Goal: Transaction & Acquisition: Purchase product/service

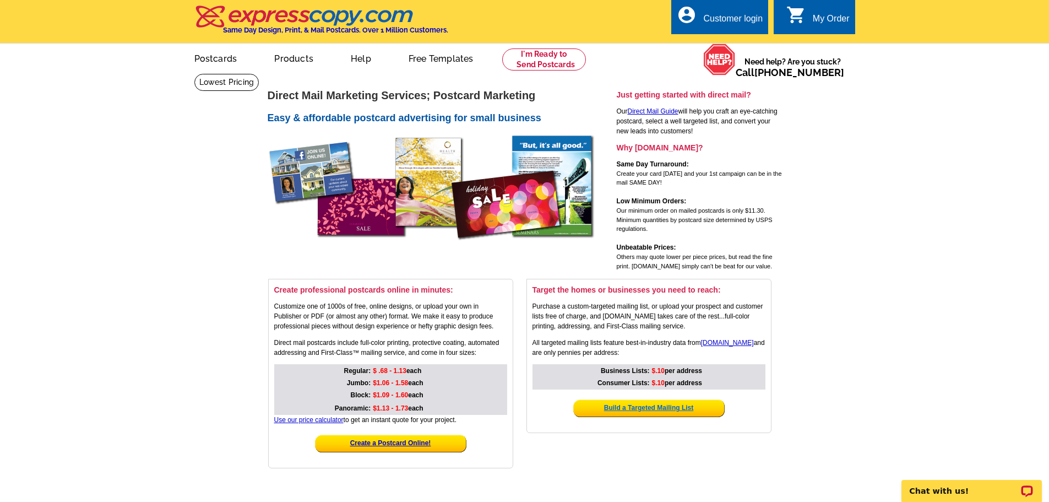
click at [640, 409] on strong "Build a Targeted Mailing List" at bounding box center [648, 408] width 89 height 8
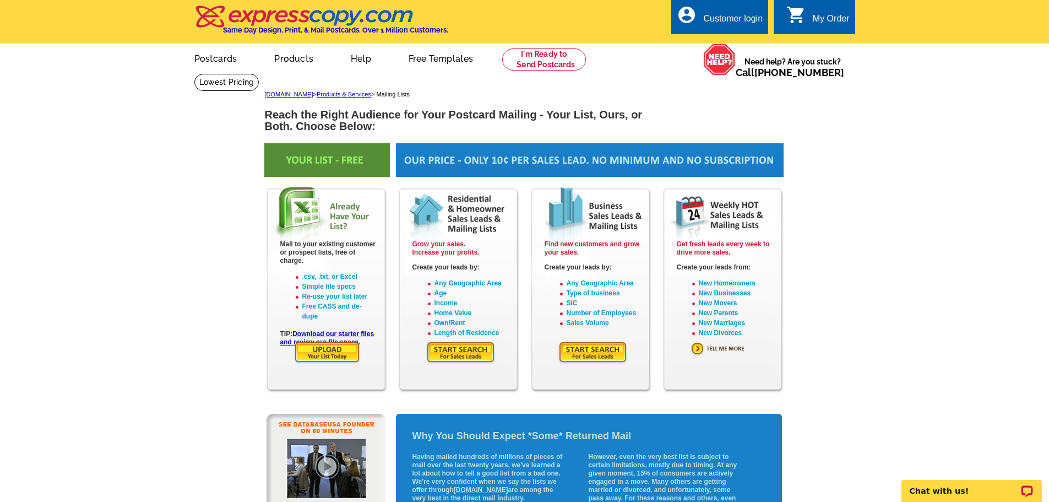
click at [469, 352] on img at bounding box center [460, 352] width 69 height 23
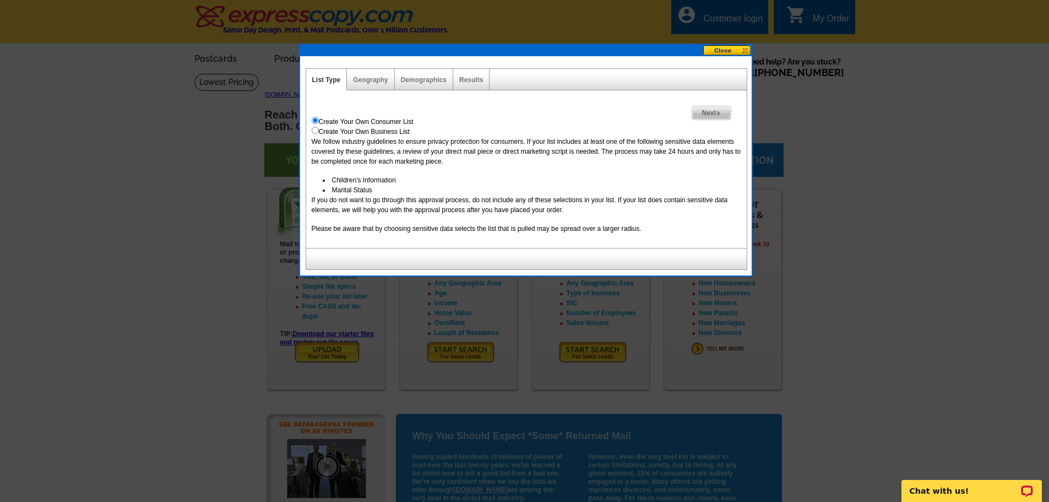
click at [316, 130] on input "radio" at bounding box center [315, 130] width 7 height 7
radio input "true"
click at [701, 115] on span "Next" at bounding box center [711, 112] width 38 height 13
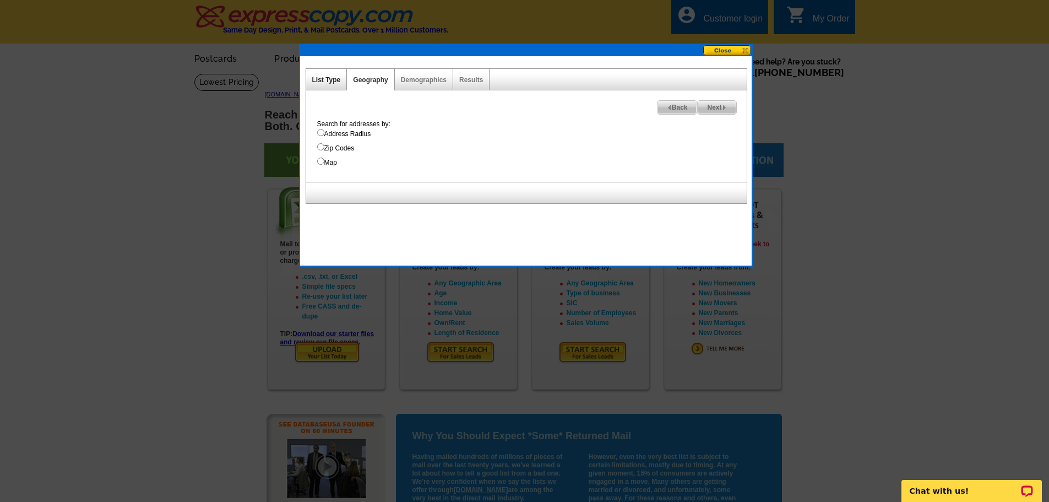
click at [313, 82] on link "List Type" at bounding box center [326, 80] width 29 height 8
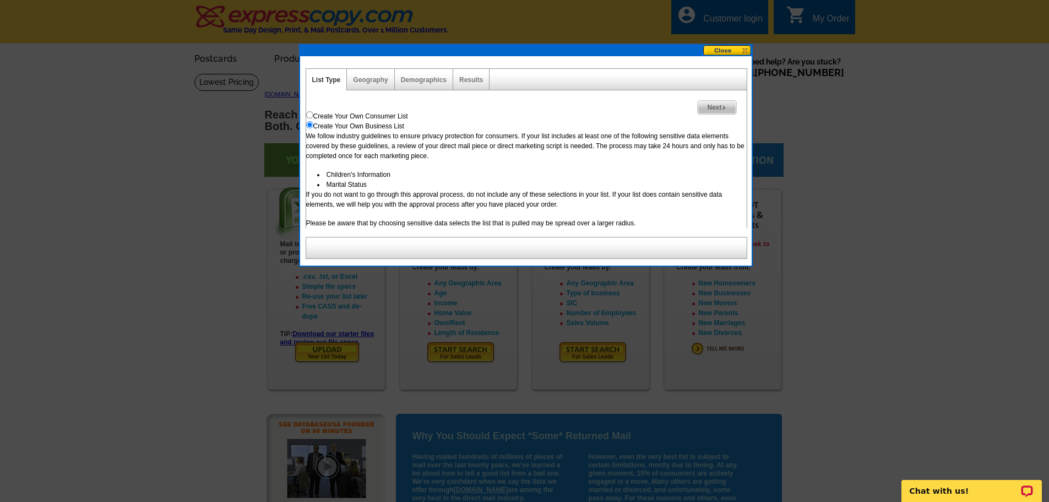
click at [314, 115] on div "Create Your Own Consumer List" at bounding box center [526, 116] width 441 height 10
click at [308, 115] on input "radio" at bounding box center [309, 114] width 7 height 7
radio input "true"
click at [715, 111] on span "Next" at bounding box center [717, 107] width 38 height 13
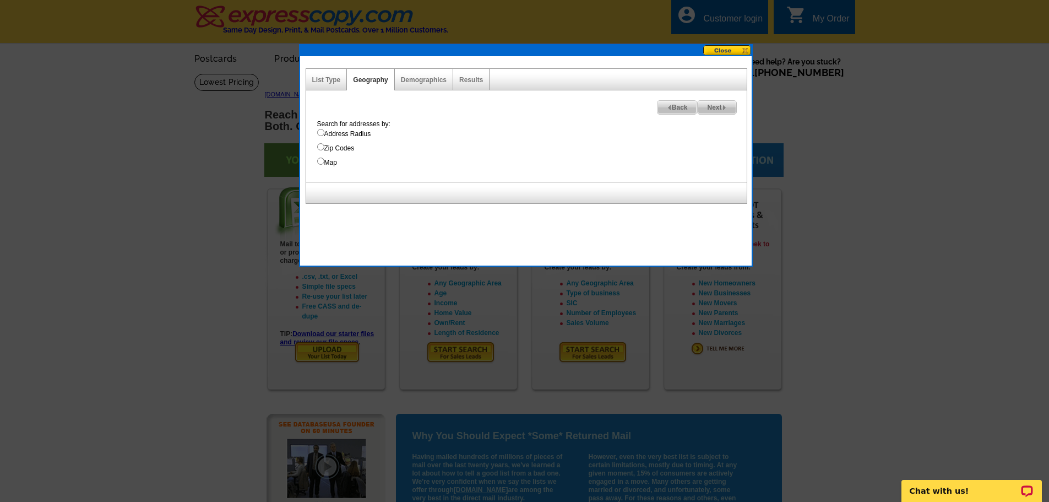
click at [321, 131] on input "Address Radius" at bounding box center [320, 132] width 7 height 7
radio input "true"
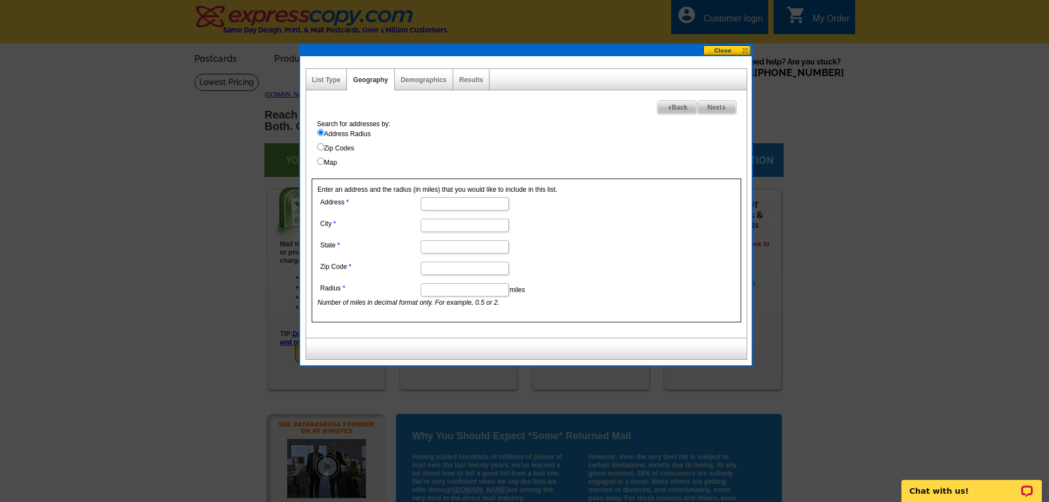
click at [461, 207] on input "Address" at bounding box center [465, 203] width 88 height 13
type input "10818 Herbaceum Ct"
type input "Richmond"
type input "tx"
click at [444, 269] on input "7" at bounding box center [465, 268] width 88 height 13
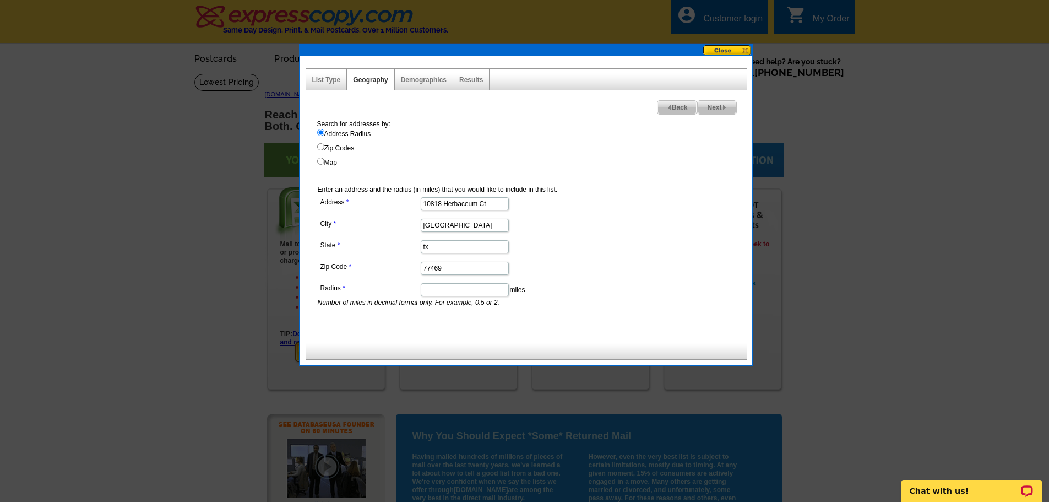
type input "77469"
type input "6"
click at [717, 105] on span "Next" at bounding box center [717, 107] width 38 height 13
select select
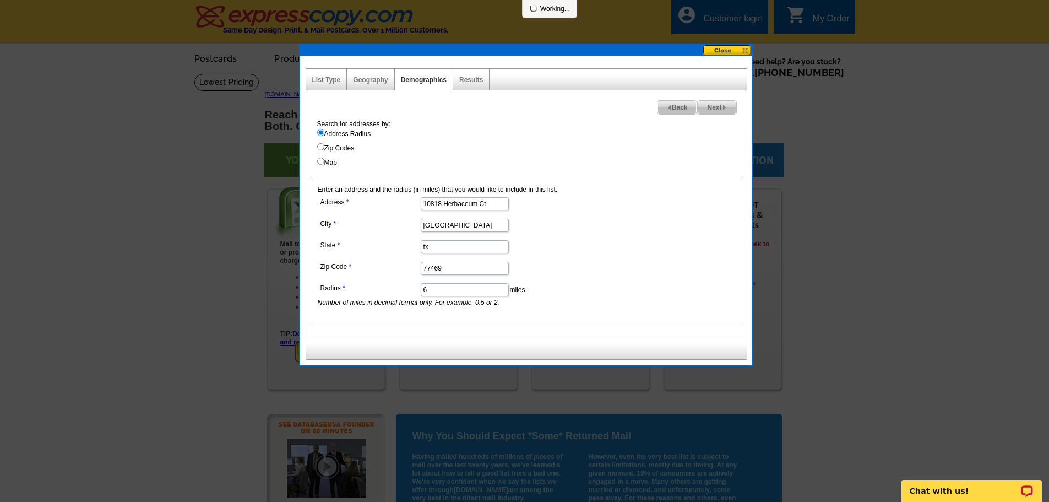
select select
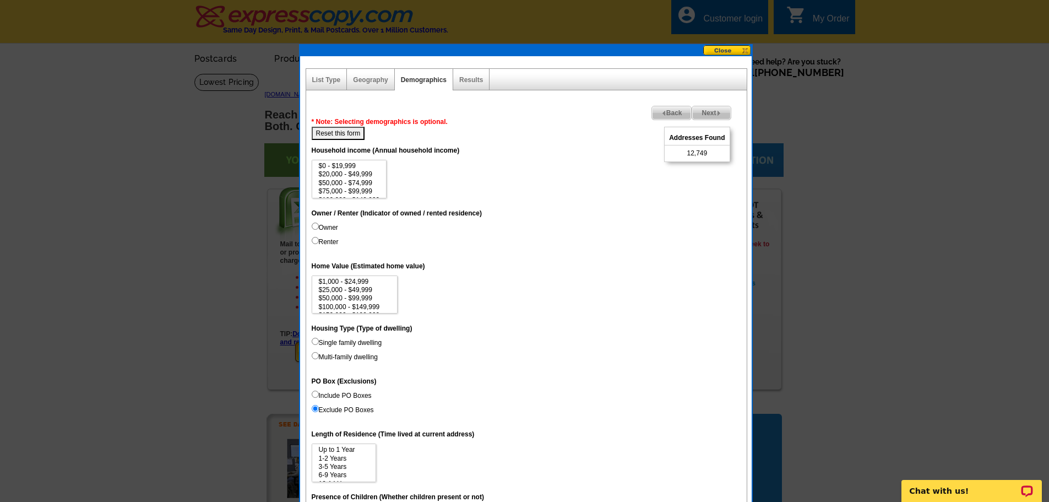
click at [316, 238] on input "Renter" at bounding box center [315, 240] width 7 height 7
radio input "true"
click at [352, 191] on option "$75,000 - $99,999" at bounding box center [349, 191] width 63 height 8
select select "75000-99999"
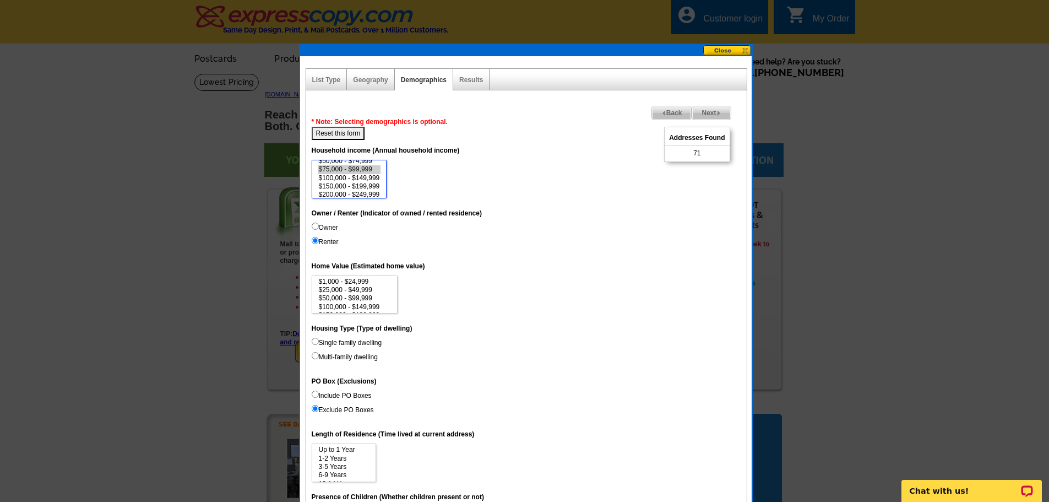
click at [372, 177] on option "$100,000 - $149,999" at bounding box center [349, 178] width 63 height 8
click at [334, 356] on label "Multi-family dwelling" at bounding box center [345, 357] width 66 height 10
click at [319, 356] on input "Multi-family dwelling" at bounding box center [315, 355] width 7 height 7
radio input "true"
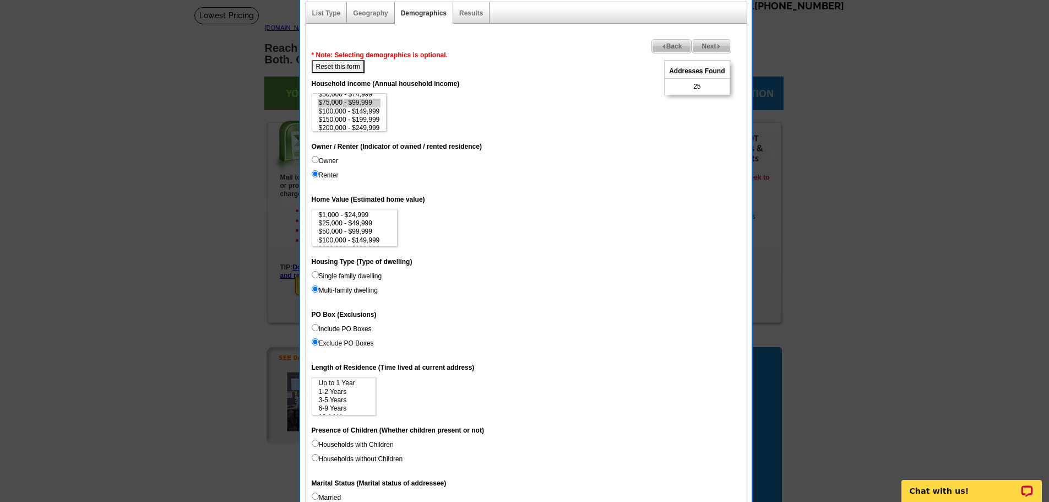
scroll to position [110, 0]
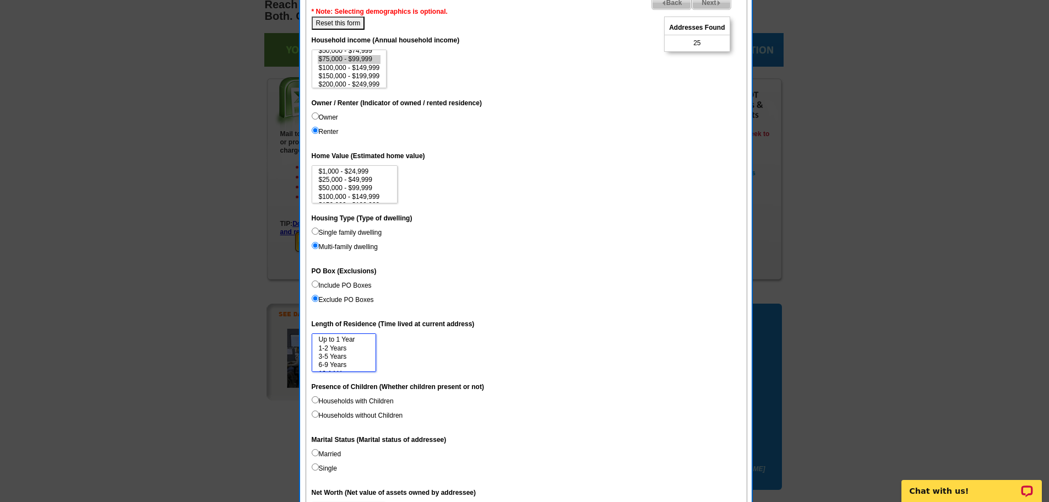
select select "1-2"
click at [332, 347] on option "1-2 Years" at bounding box center [344, 348] width 52 height 8
click at [352, 400] on label "Households with Children" at bounding box center [353, 401] width 82 height 10
click at [319, 400] on input "Households with Children" at bounding box center [315, 399] width 7 height 7
radio input "true"
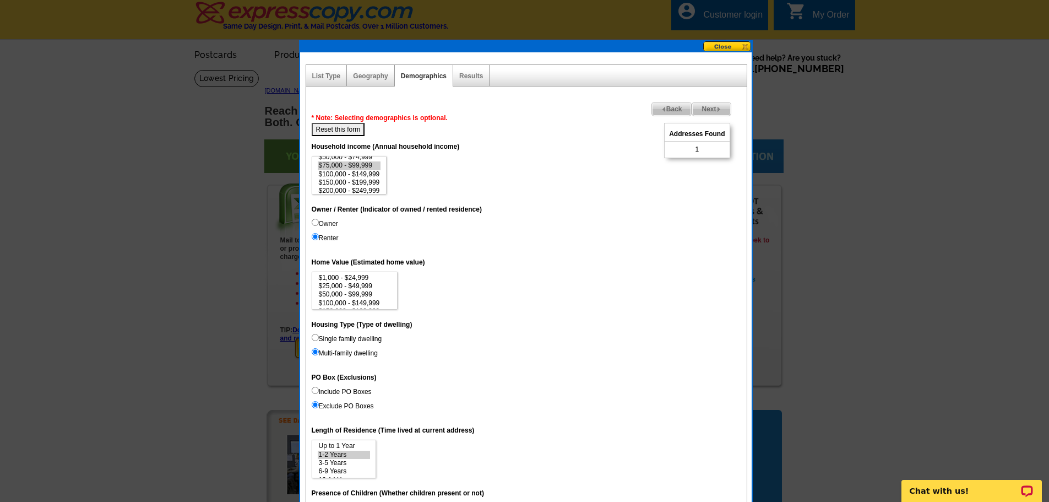
scroll to position [0, 0]
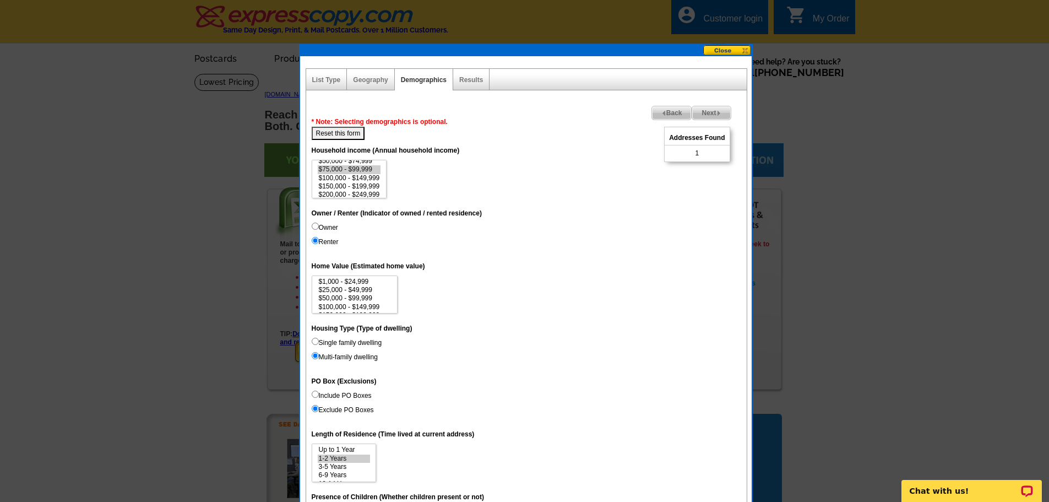
click at [337, 344] on label "Single family dwelling" at bounding box center [347, 343] width 70 height 10
click at [319, 344] on input "Single family dwelling" at bounding box center [315, 341] width 7 height 7
radio input "true"
click at [376, 86] on div "Geography" at bounding box center [370, 79] width 47 height 21
click at [669, 112] on span "Back" at bounding box center [672, 112] width 40 height 13
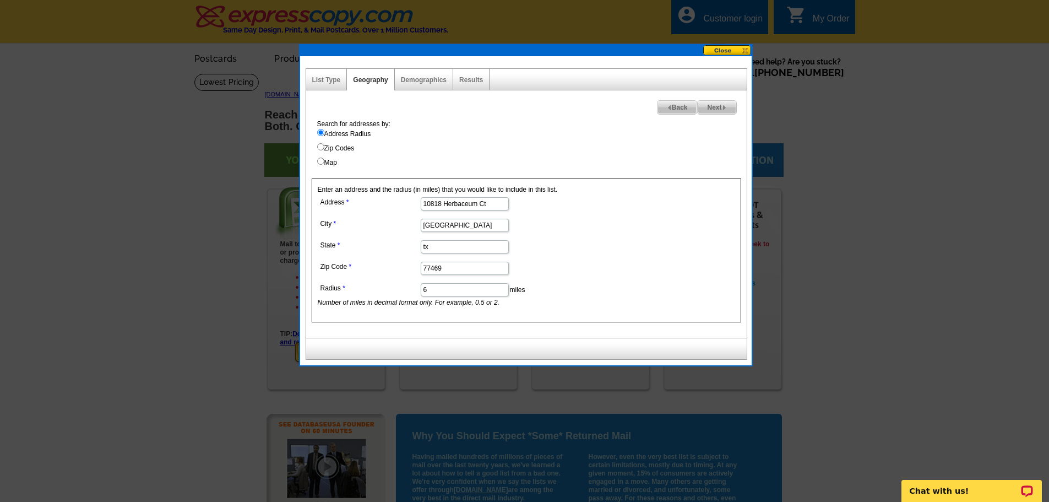
drag, startPoint x: 450, startPoint y: 287, endPoint x: 400, endPoint y: 281, distance: 50.5
click at [400, 281] on dd "6 miles Number of miles in decimal format only. For example, 0.5 or 2." at bounding box center [464, 293] width 293 height 27
type input "10"
click at [722, 108] on img at bounding box center [724, 107] width 5 height 5
select select
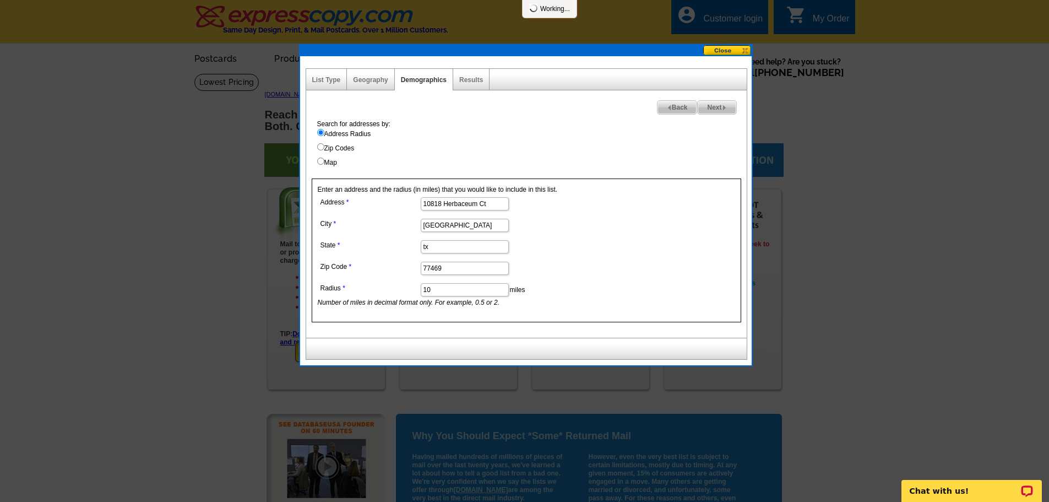
select select
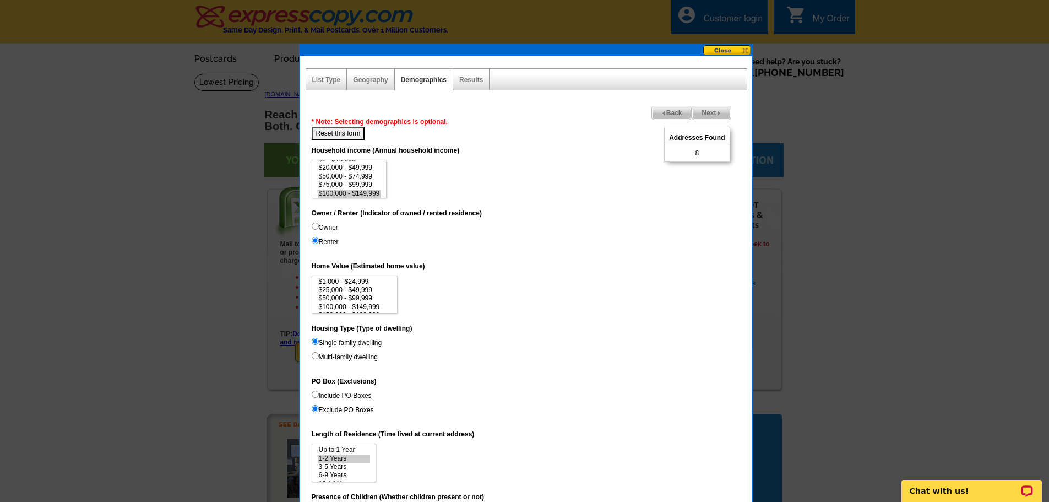
click at [330, 133] on button "Reset this form" at bounding box center [338, 133] width 53 height 13
select select
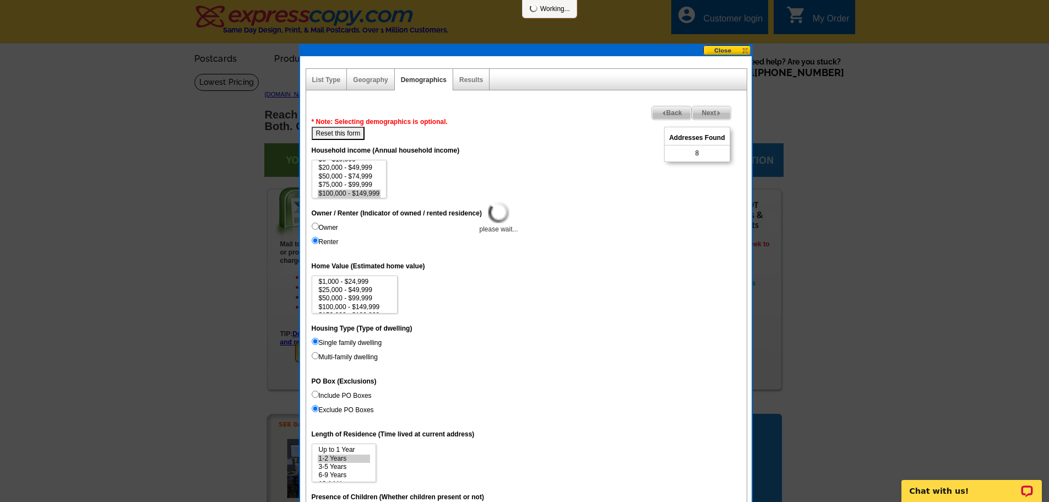
select select
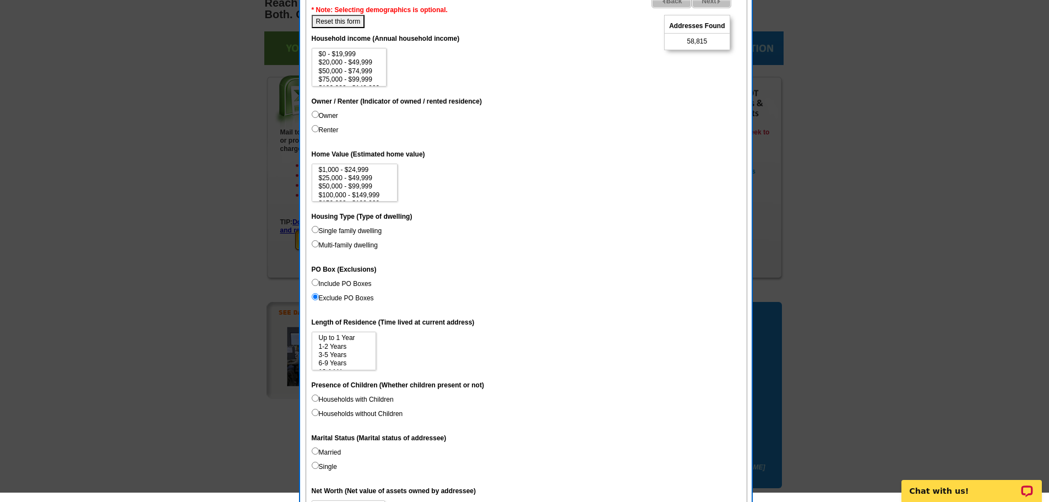
scroll to position [55, 0]
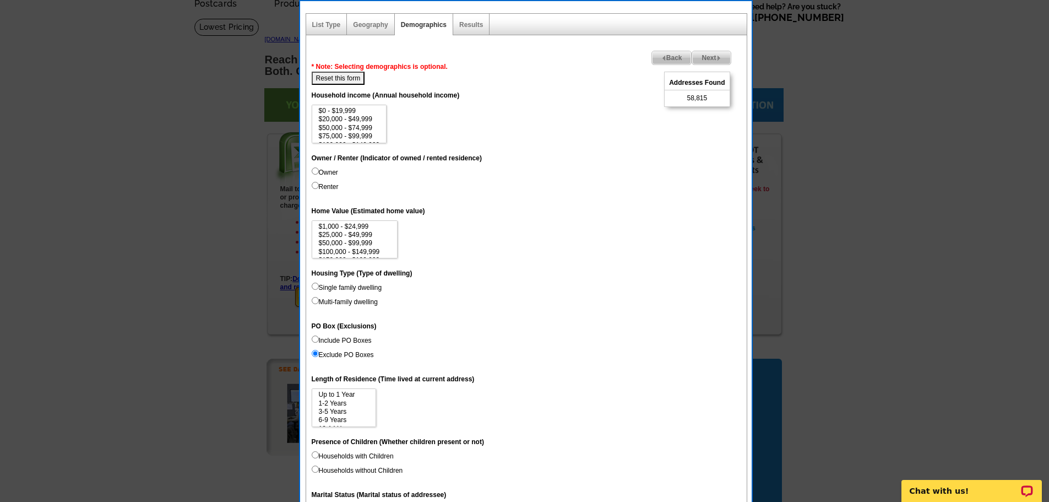
click at [313, 184] on input "Renter" at bounding box center [315, 185] width 7 height 7
radio input "true"
select select "3-5"
click at [344, 412] on option "3-5 Years" at bounding box center [344, 412] width 52 height 8
click at [319, 454] on label "Households with Children" at bounding box center [353, 456] width 82 height 10
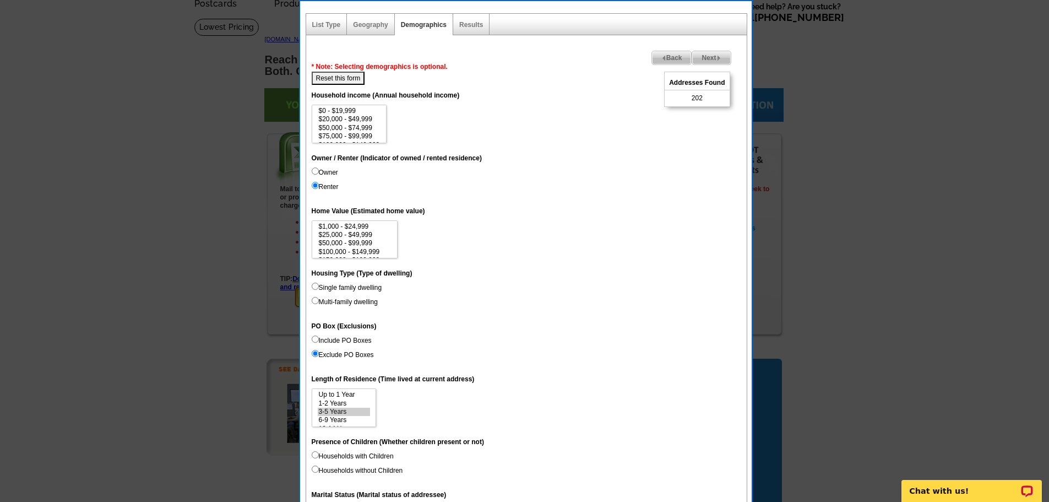
click at [319, 454] on input "Households with Children" at bounding box center [315, 454] width 7 height 7
radio input "true"
click at [336, 74] on button "Reset this form" at bounding box center [338, 78] width 53 height 13
select select
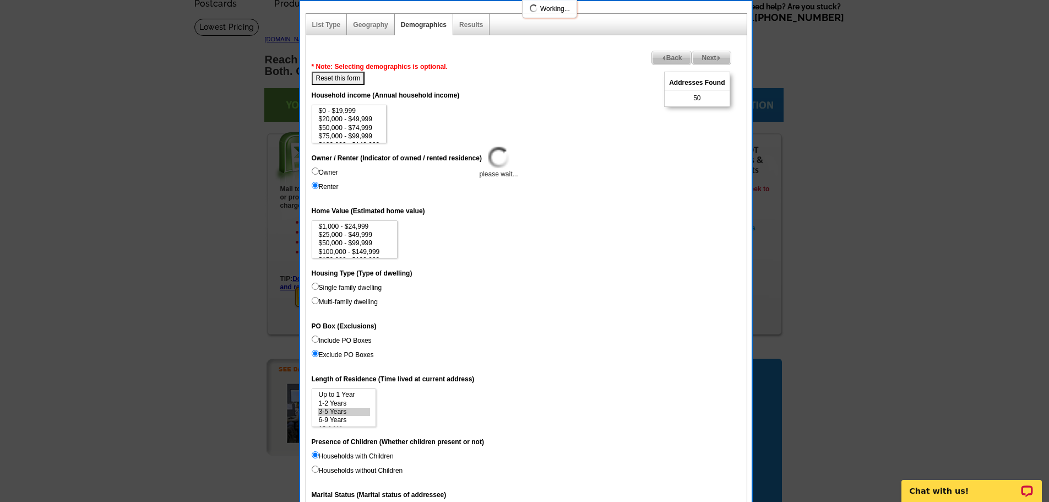
select select
click at [329, 188] on label "Renter" at bounding box center [325, 187] width 27 height 10
click at [319, 188] on input "Renter" at bounding box center [315, 185] width 7 height 7
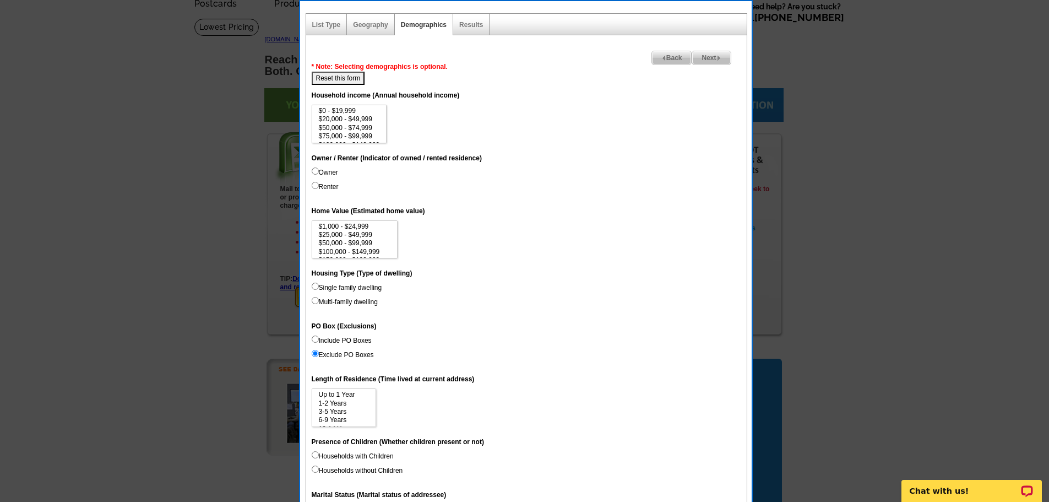
radio input "true"
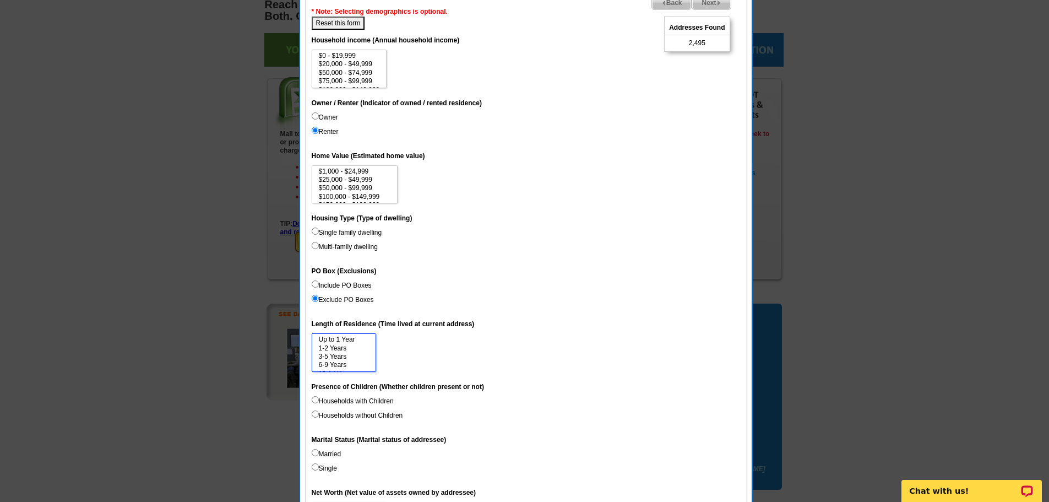
scroll to position [17, 0]
click at [332, 340] on option "3-5 Years" at bounding box center [344, 340] width 52 height 8
click at [334, 350] on option "6-9 Years" at bounding box center [344, 348] width 52 height 8
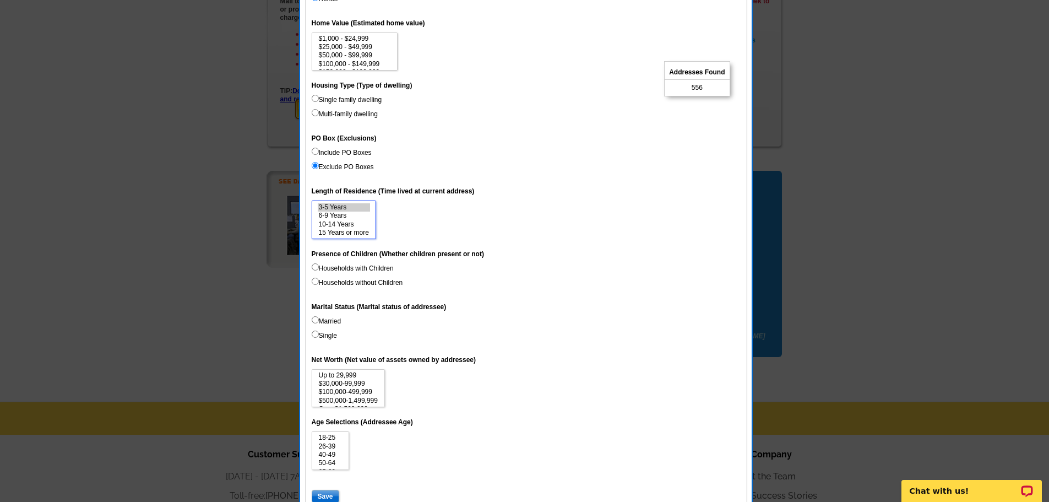
scroll to position [214, 0]
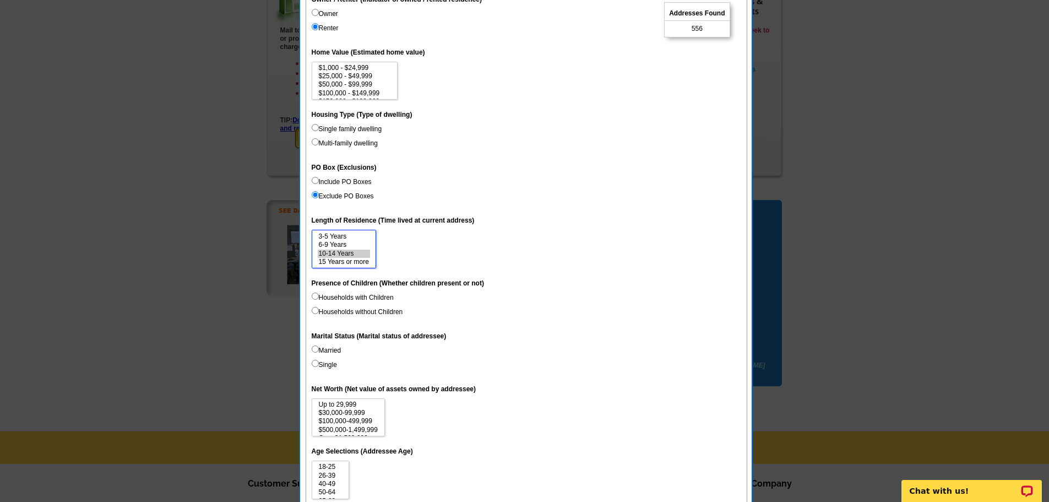
click at [338, 255] on option "10-14 Years" at bounding box center [344, 253] width 52 height 8
click at [339, 263] on option "15 Years or more" at bounding box center [344, 262] width 52 height 8
select select "1-2"
click at [333, 246] on option "1-2 Years" at bounding box center [344, 245] width 52 height 8
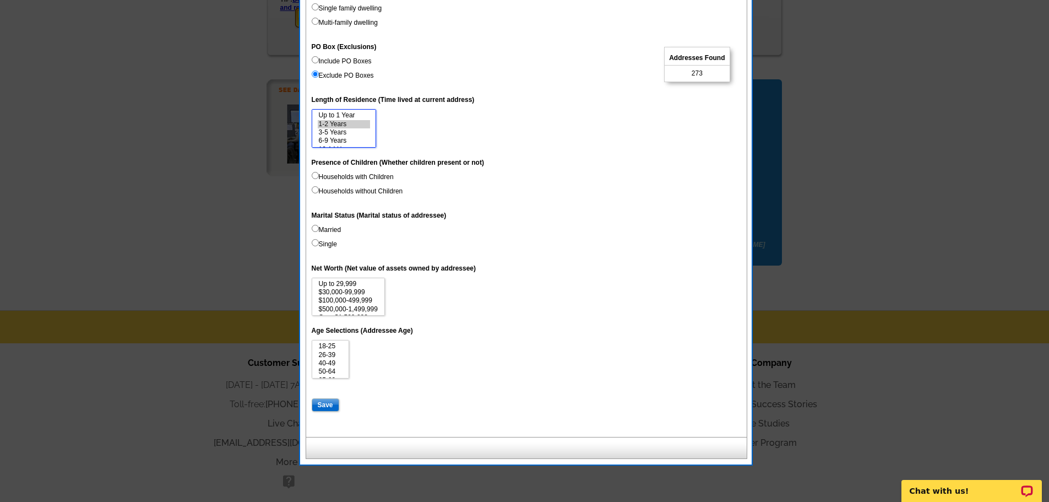
scroll to position [379, 0]
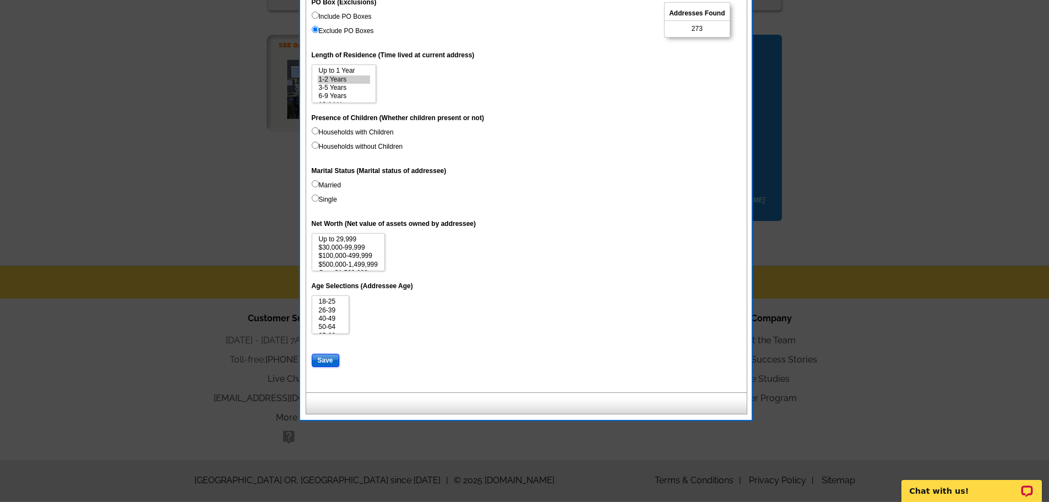
click at [326, 360] on input "Save" at bounding box center [326, 360] width 28 height 13
select select
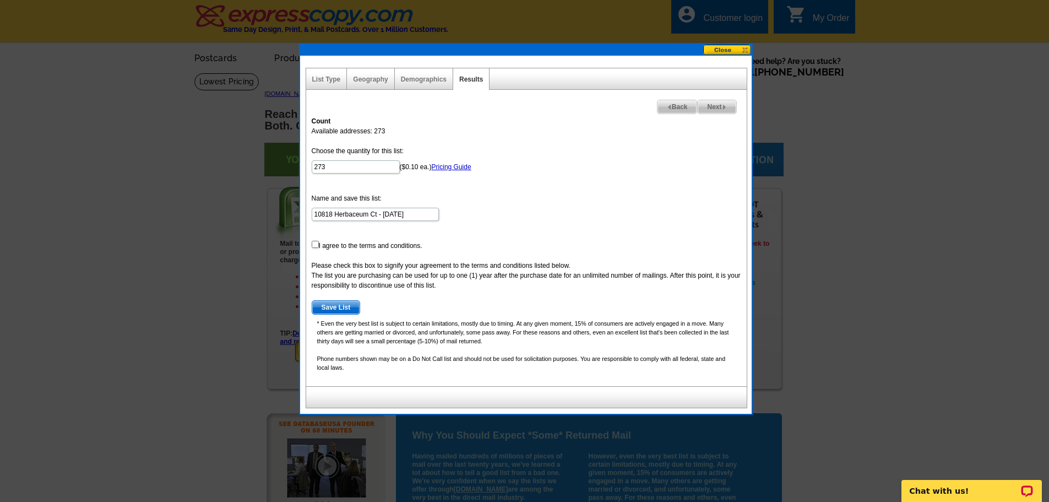
scroll to position [0, 0]
click at [314, 247] on input "checkbox" at bounding box center [315, 244] width 7 height 7
checkbox input "true"
click at [332, 306] on span "Save List" at bounding box center [336, 307] width 48 height 13
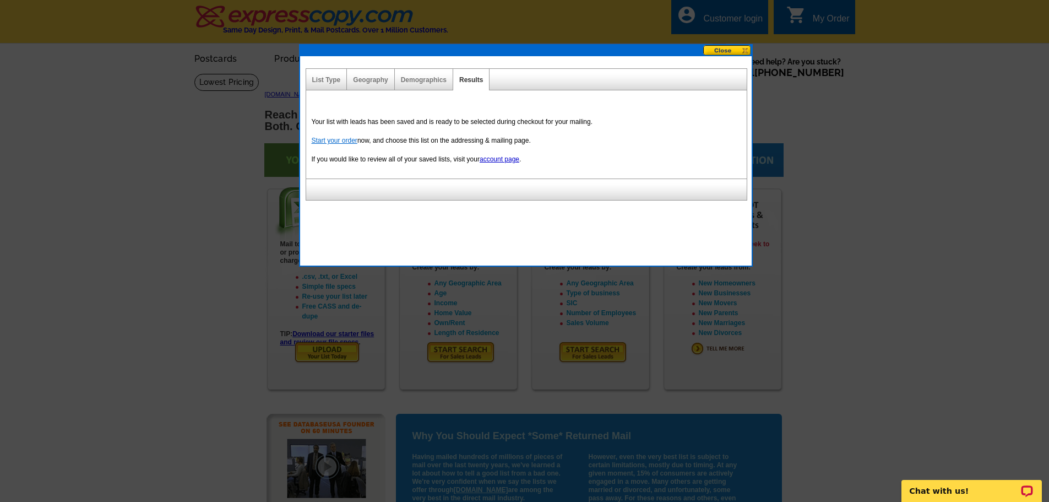
click at [342, 139] on link "Start your order" at bounding box center [335, 141] width 46 height 8
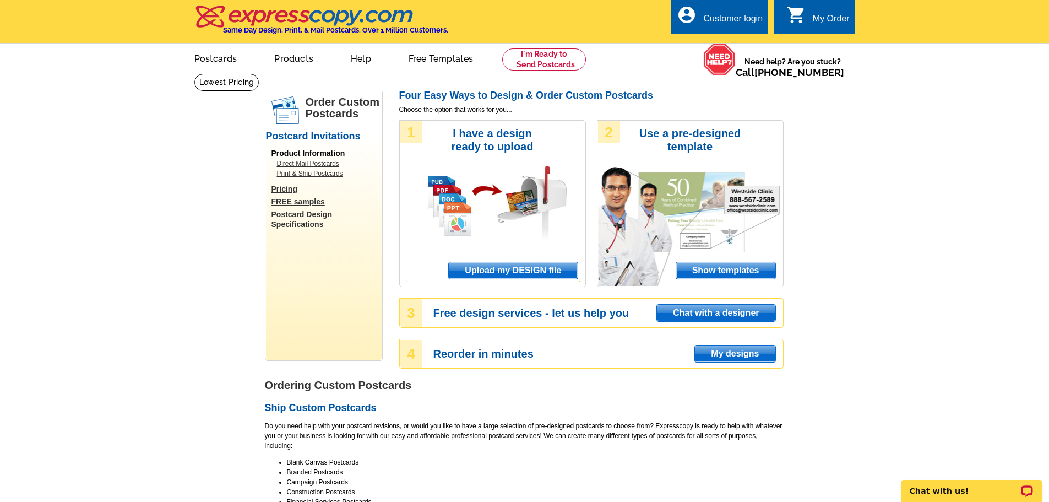
click at [721, 269] on span "Show templates" at bounding box center [725, 270] width 99 height 17
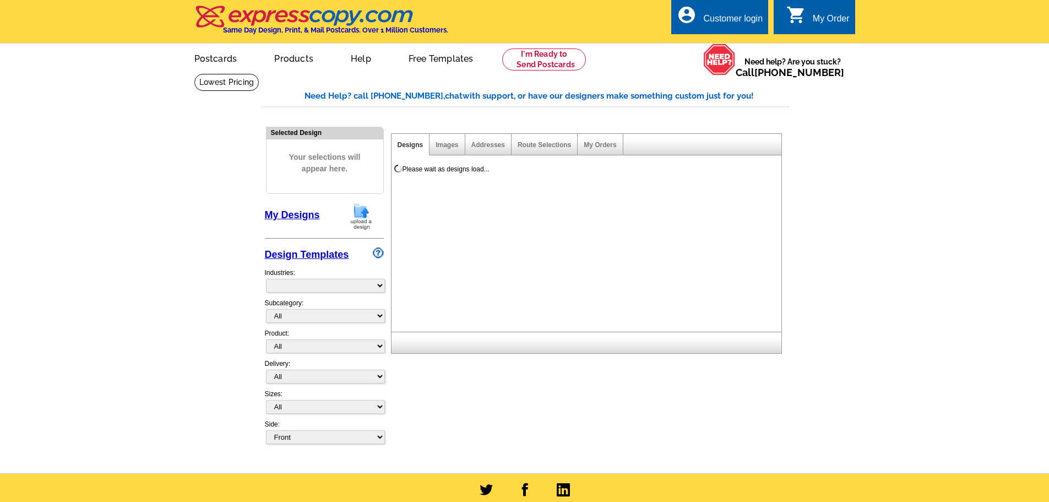
select select "971"
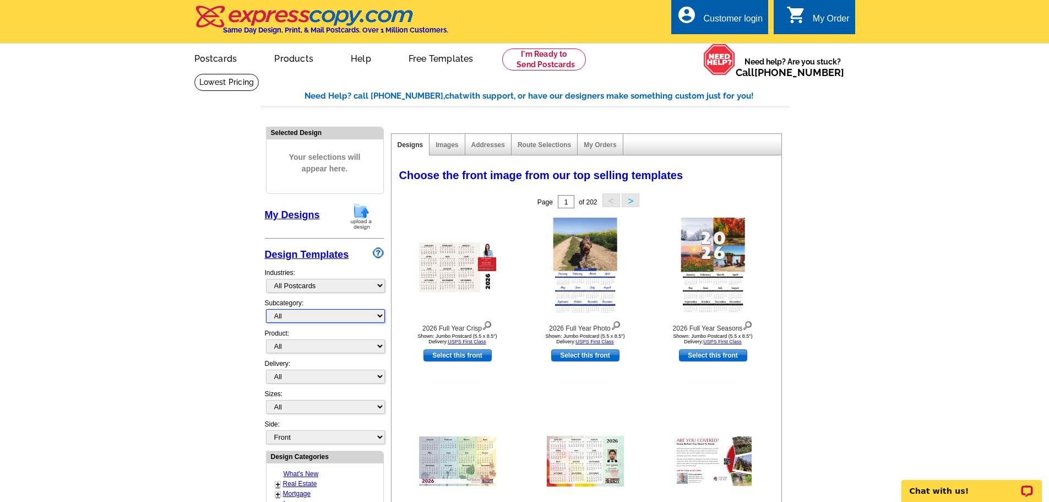
click at [346, 318] on select "All" at bounding box center [325, 316] width 119 height 14
click at [345, 348] on select "All Postcards Letters and flyers Business Cards Door Hangers Greeting Cards" at bounding box center [325, 346] width 119 height 14
select select "1"
click at [266, 340] on select "All Postcards Letters and flyers Business Cards Door Hangers Greeting Cards" at bounding box center [325, 346] width 119 height 14
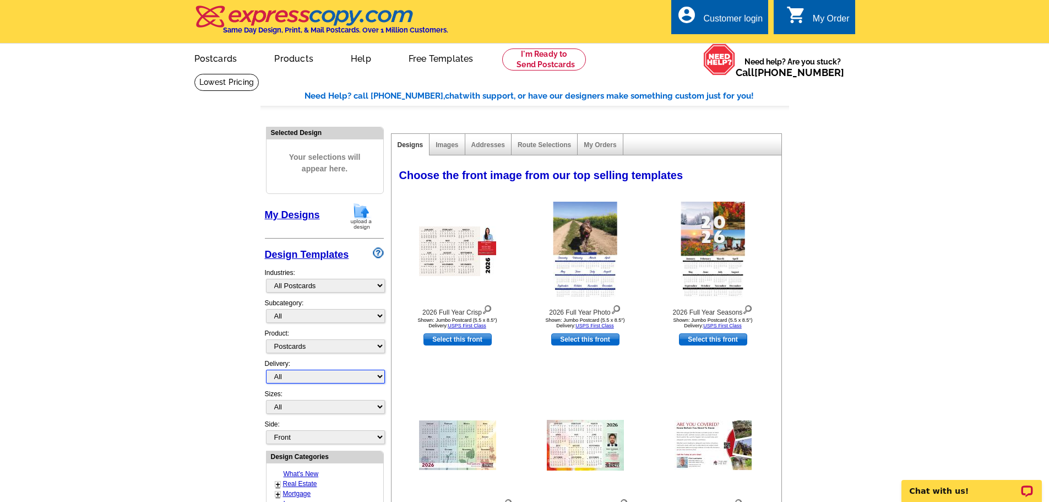
click at [344, 377] on select "All First Class Mail Shipped to Me EDDM Save 66% on Postage" at bounding box center [325, 377] width 119 height 14
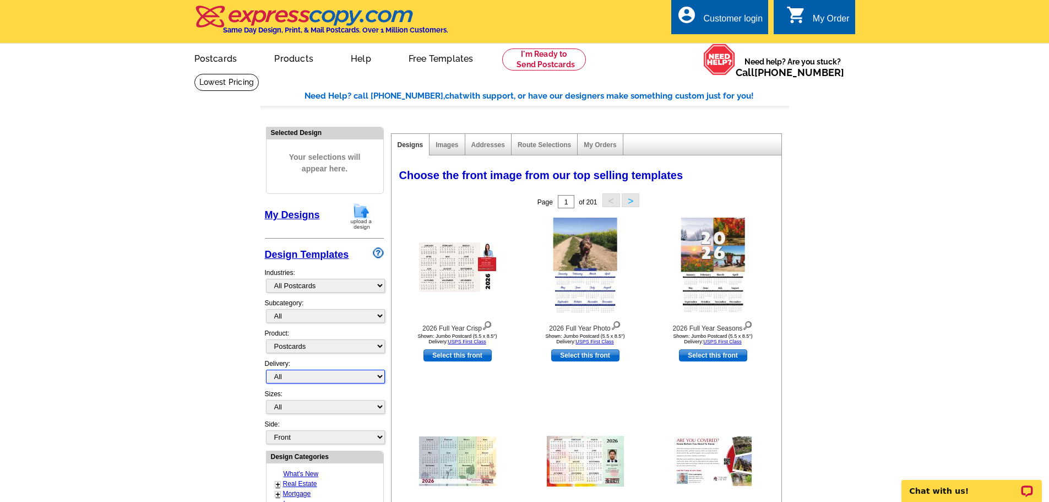
select select "1"
click at [266, 370] on select "All First Class Mail Shipped to Me EDDM Save 66% on Postage" at bounding box center [325, 377] width 119 height 14
click at [190, 404] on main "Need Help? call 800-260-5887, chat with support, or have our designers make som…" at bounding box center [524, 482] width 1049 height 819
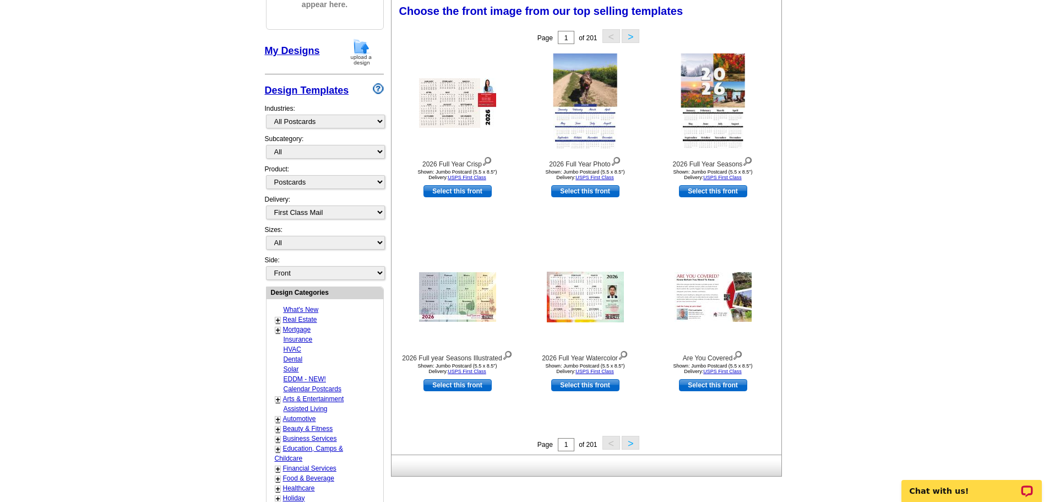
scroll to position [165, 0]
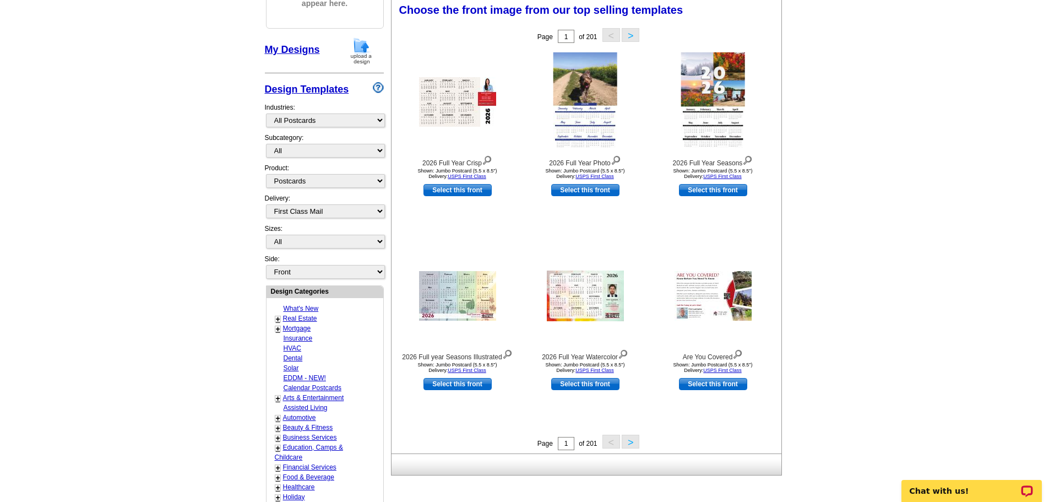
click at [306, 321] on link "Real Estate" at bounding box center [300, 318] width 34 height 8
select select "785"
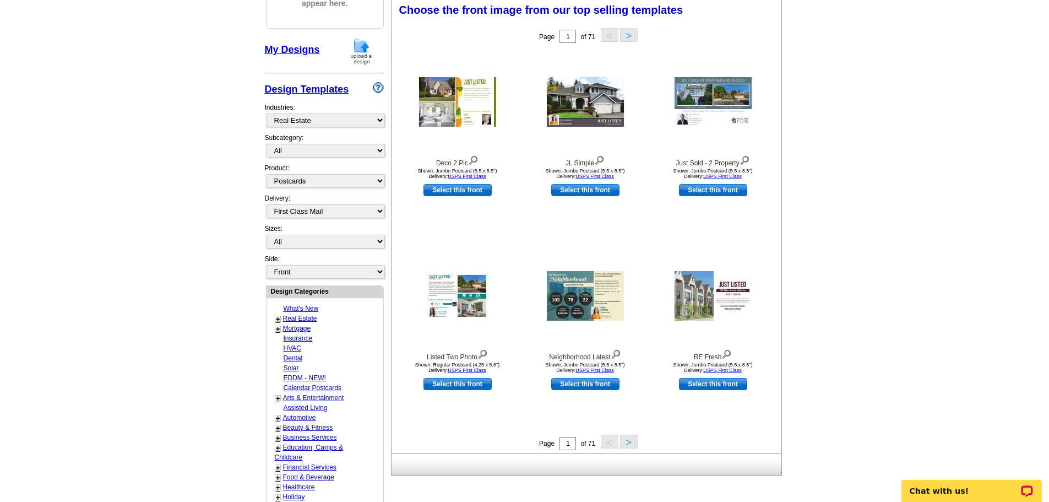
scroll to position [110, 0]
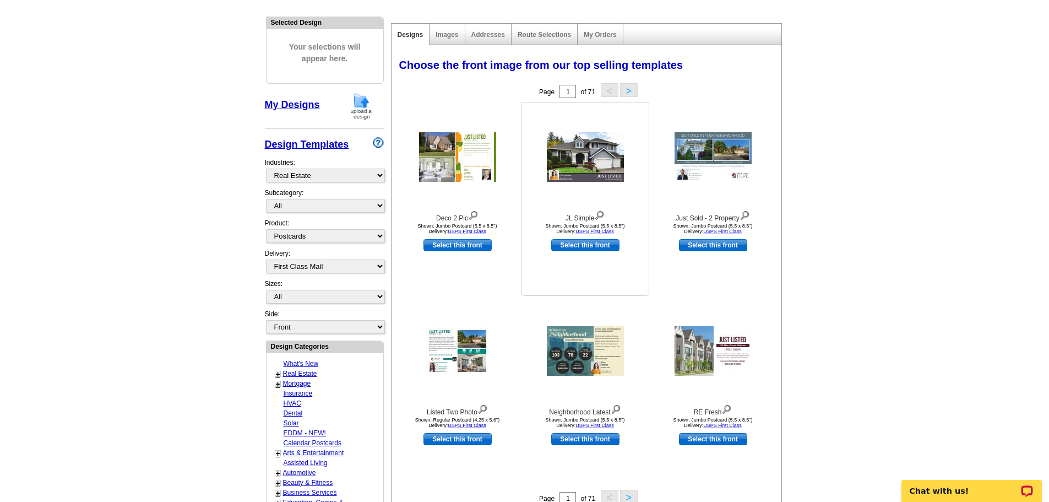
click at [573, 246] on link "Select this front" at bounding box center [585, 245] width 68 height 12
select select "2"
select select "back"
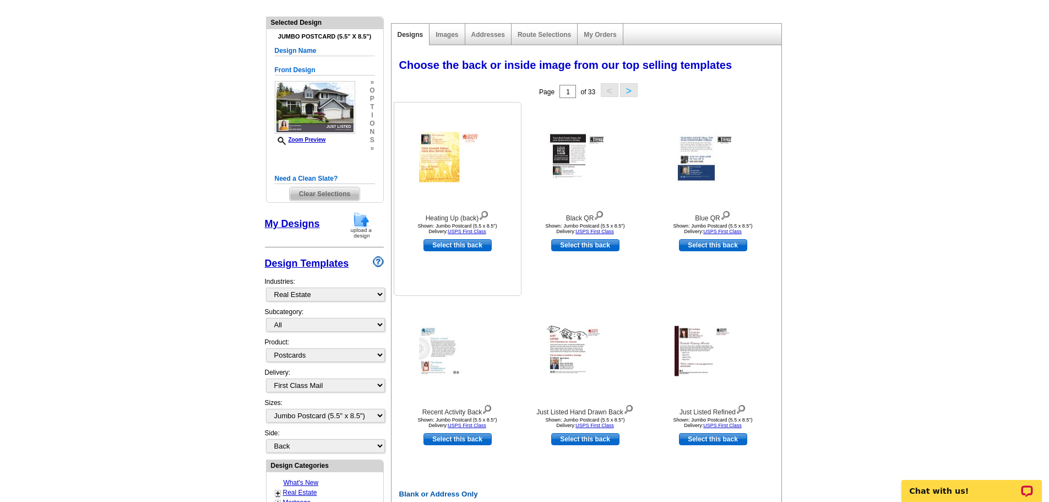
click at [486, 217] on img at bounding box center [484, 214] width 10 height 12
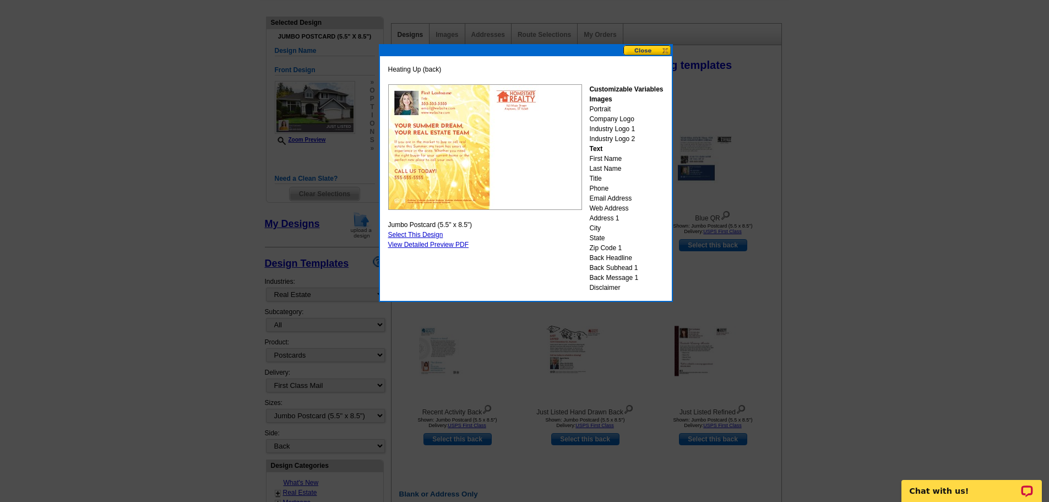
click at [635, 52] on button at bounding box center [647, 50] width 48 height 10
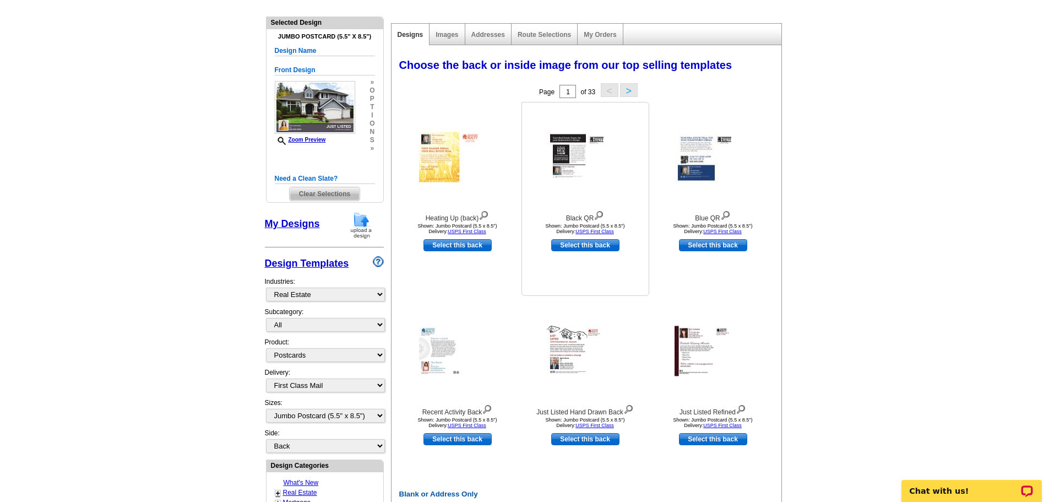
click at [588, 159] on img at bounding box center [585, 157] width 77 height 52
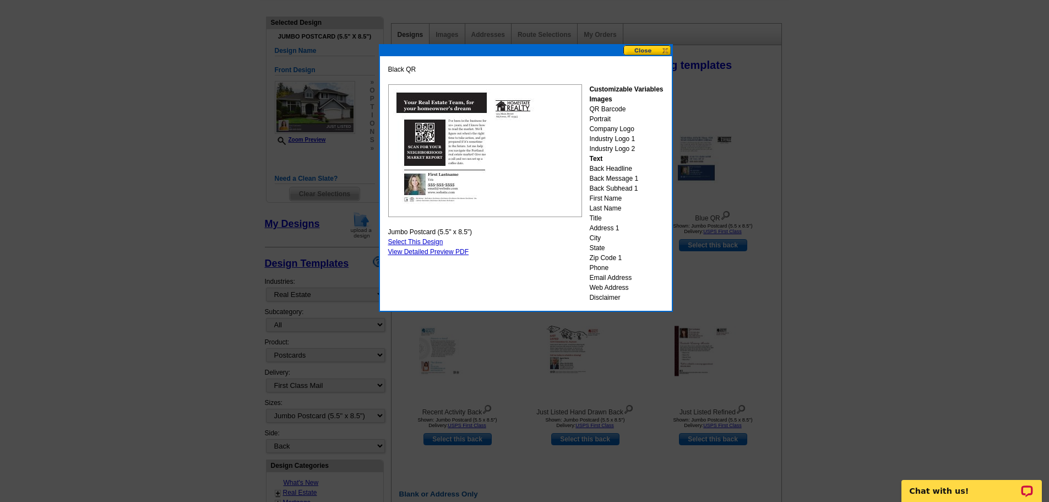
click at [649, 51] on button at bounding box center [647, 50] width 48 height 10
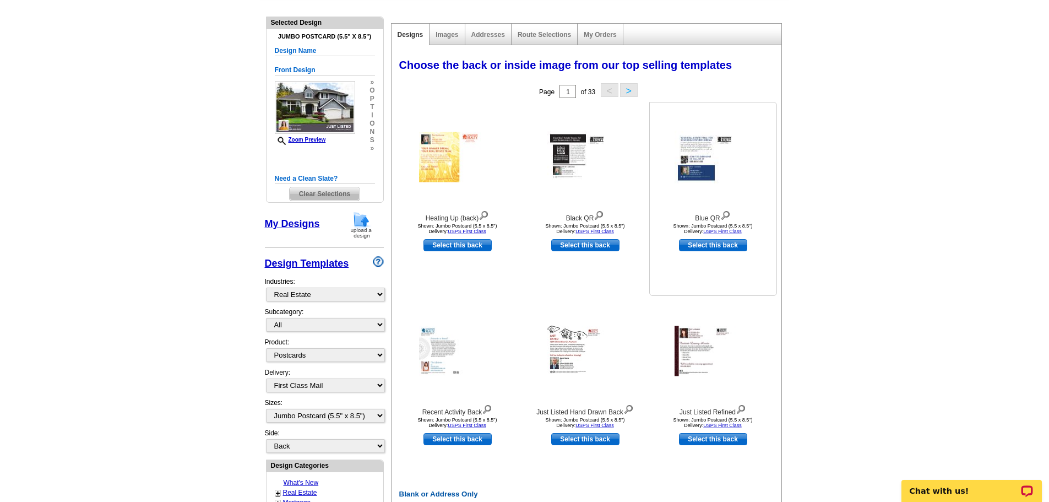
click at [703, 176] on img at bounding box center [713, 157] width 77 height 52
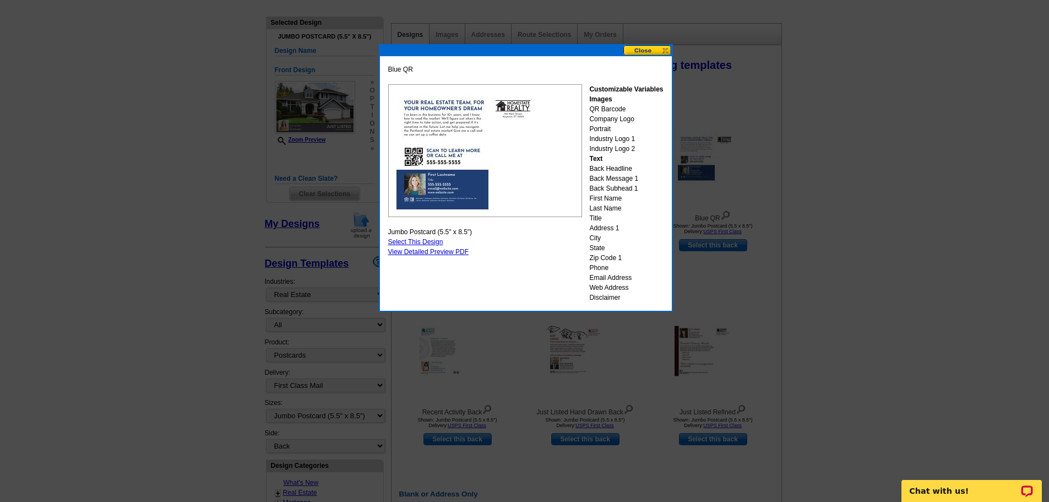
click at [446, 122] on img at bounding box center [485, 150] width 194 height 133
click at [420, 253] on link "View Detailed Preview PDF" at bounding box center [428, 252] width 81 height 8
